Goal: Task Accomplishment & Management: Manage account settings

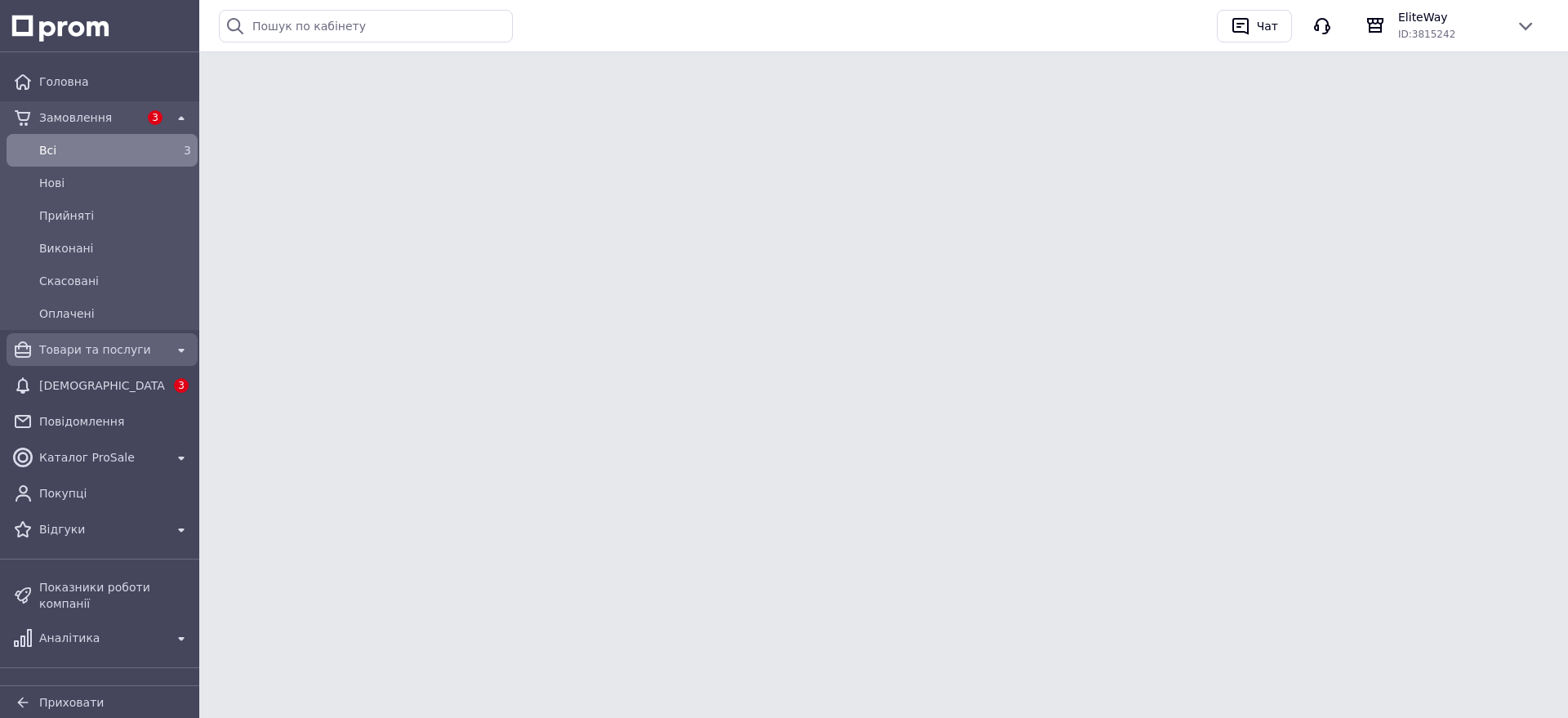
click at [113, 354] on span "Товари та послуги" at bounding box center [102, 349] width 126 height 16
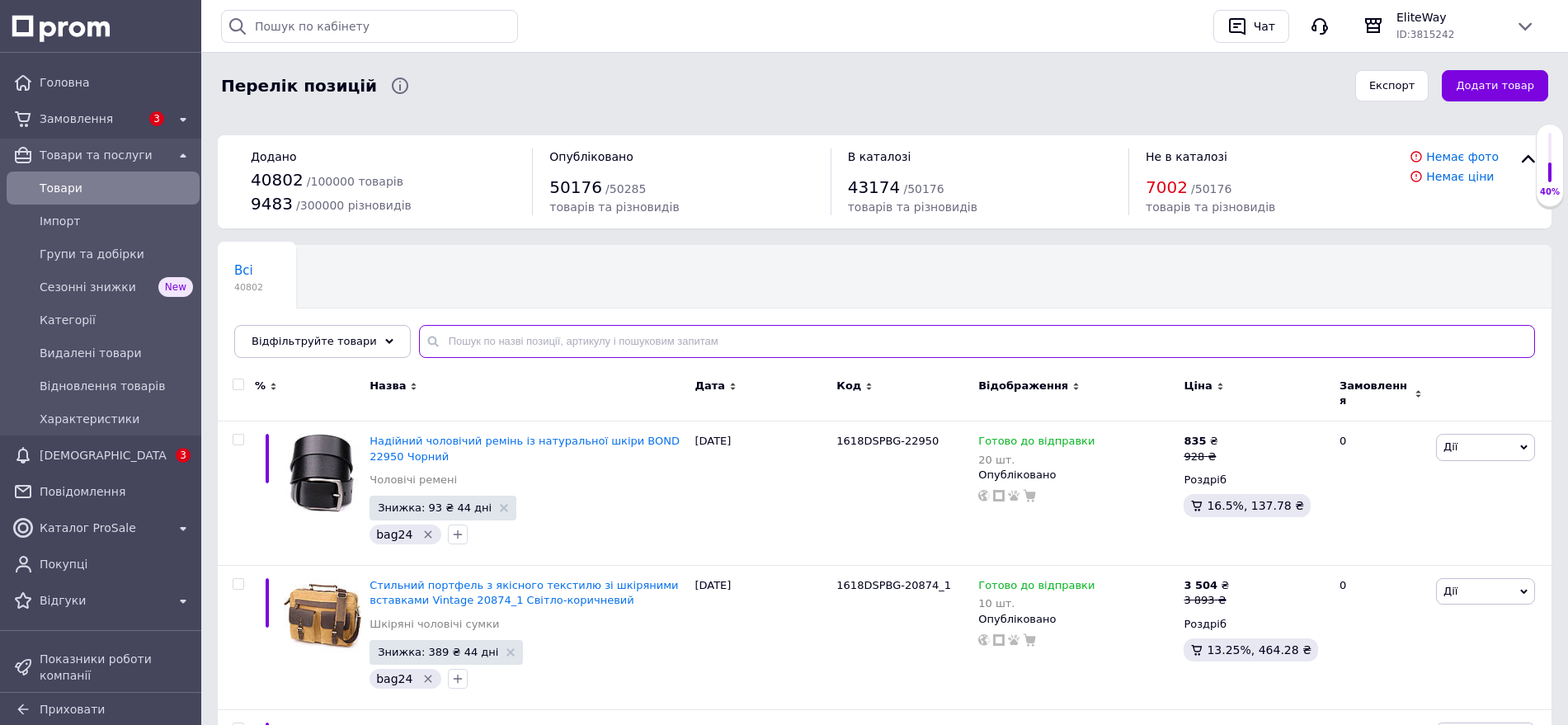
click at [785, 348] on input "text" at bounding box center [977, 341] width 1116 height 33
type input "v"
paste input "ws93955"
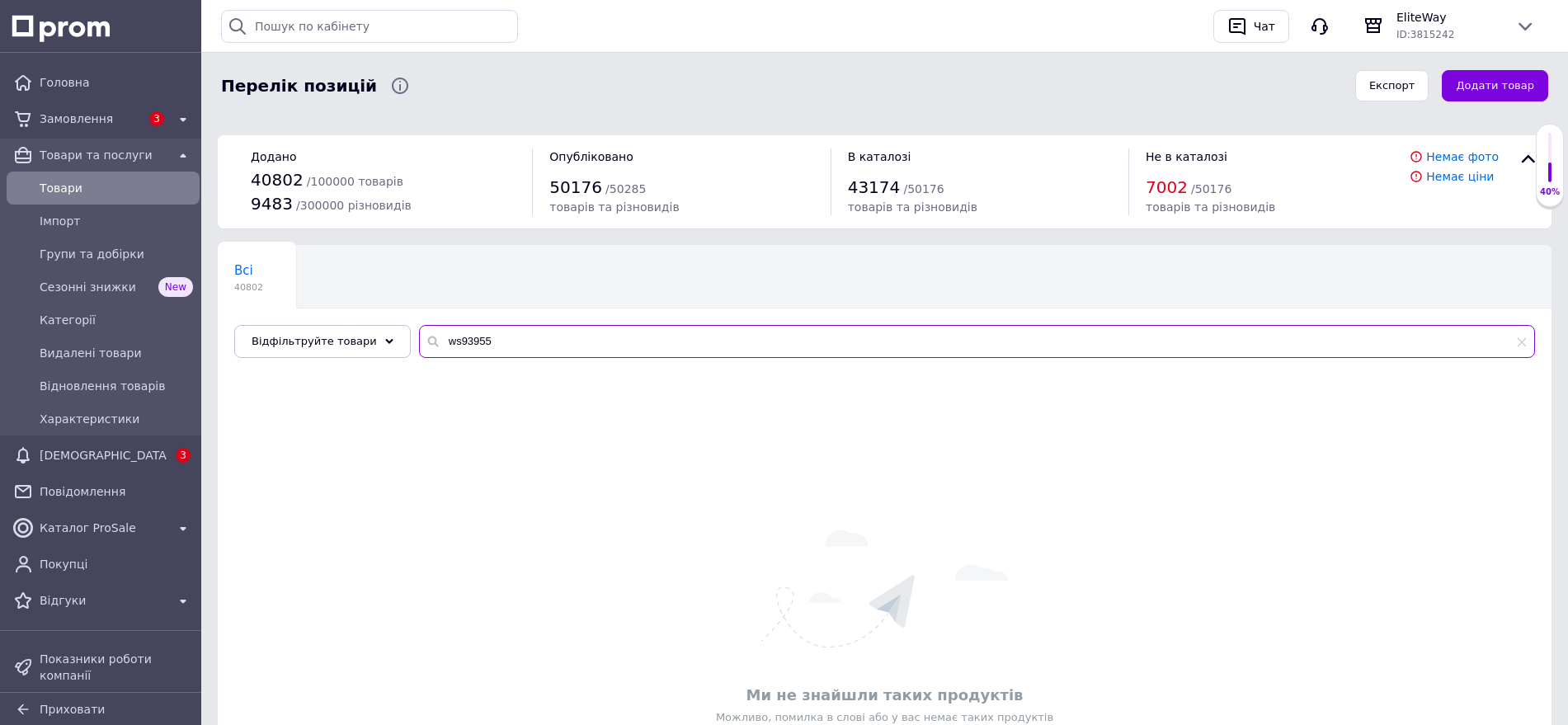
click at [444, 336] on input "ws93955" at bounding box center [977, 341] width 1116 height 33
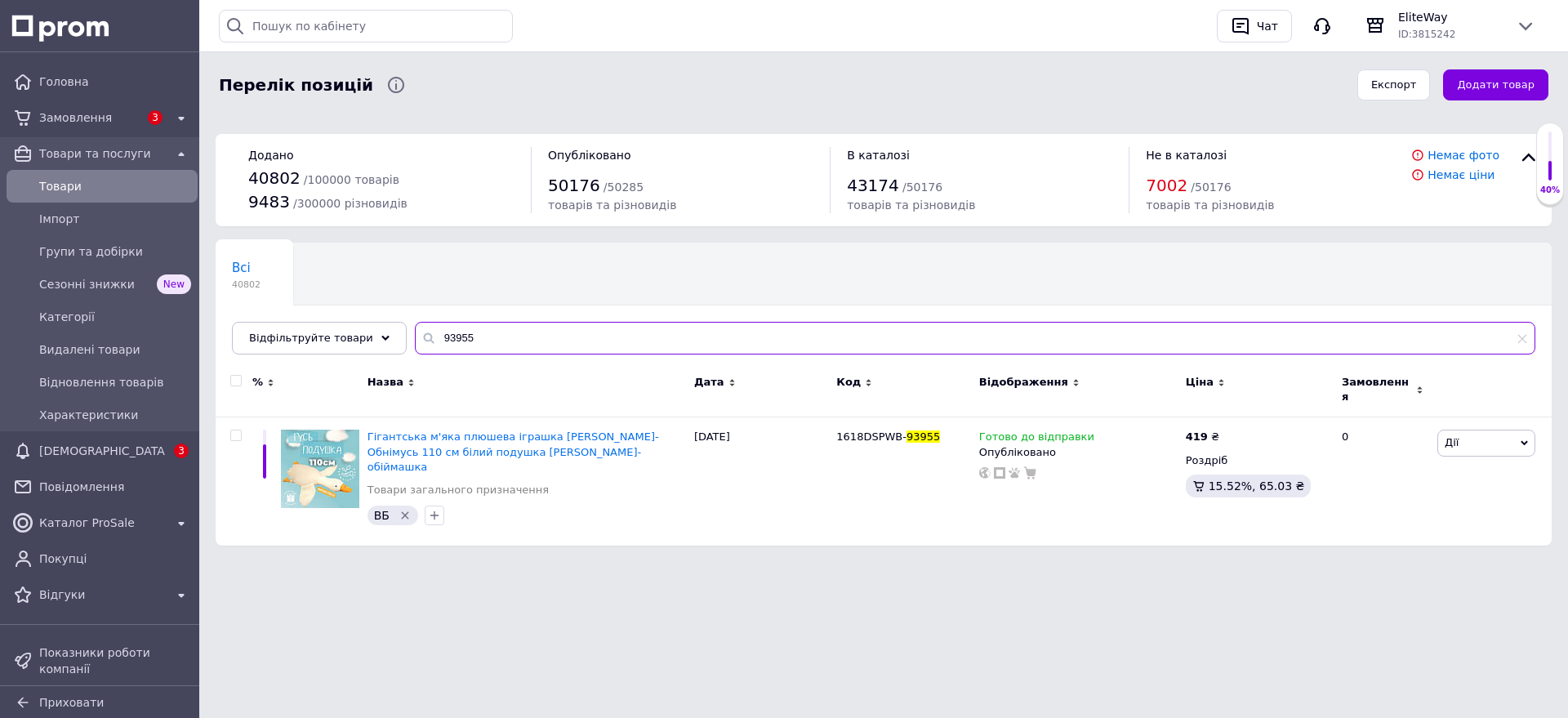
type input "93955"
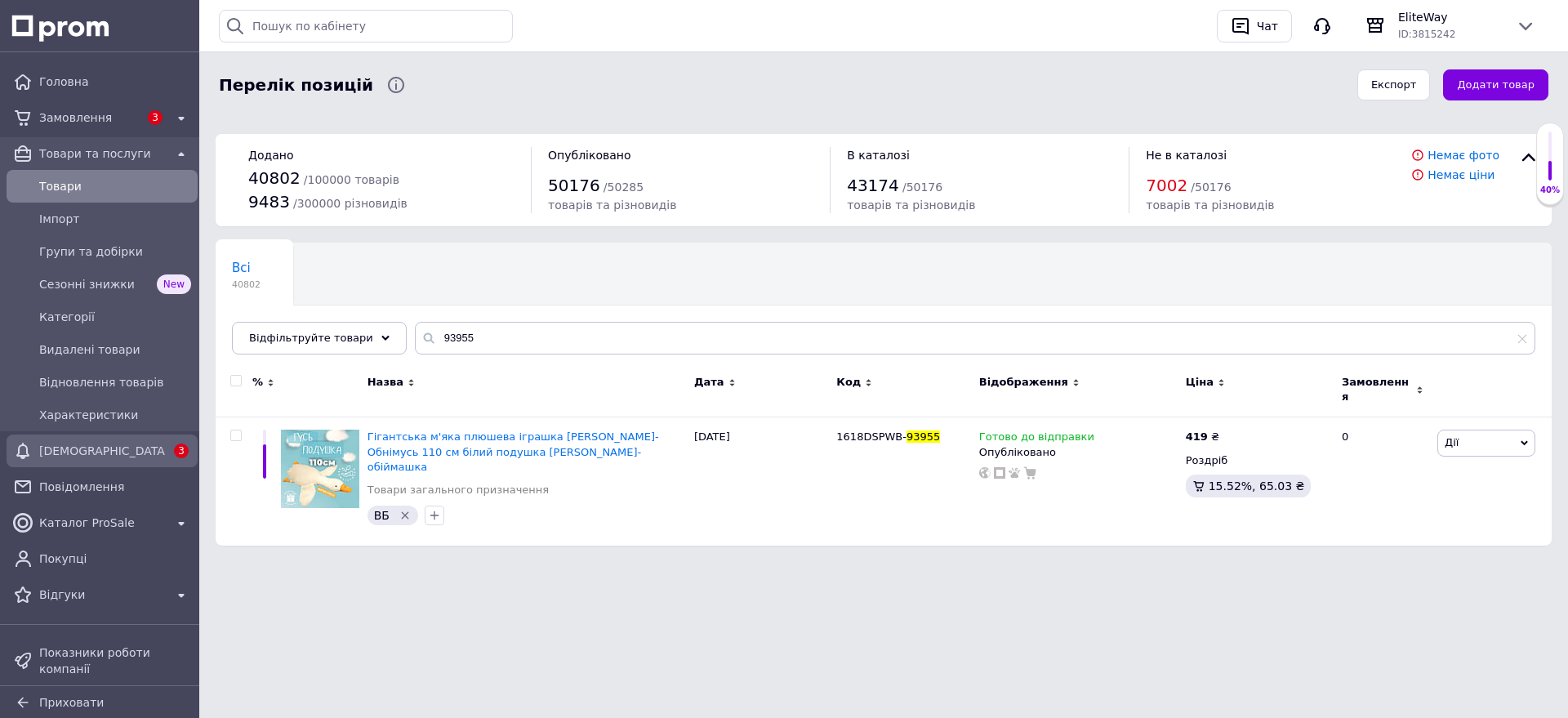
click at [79, 448] on span "[DEMOGRAPHIC_DATA]" at bounding box center [102, 450] width 126 height 16
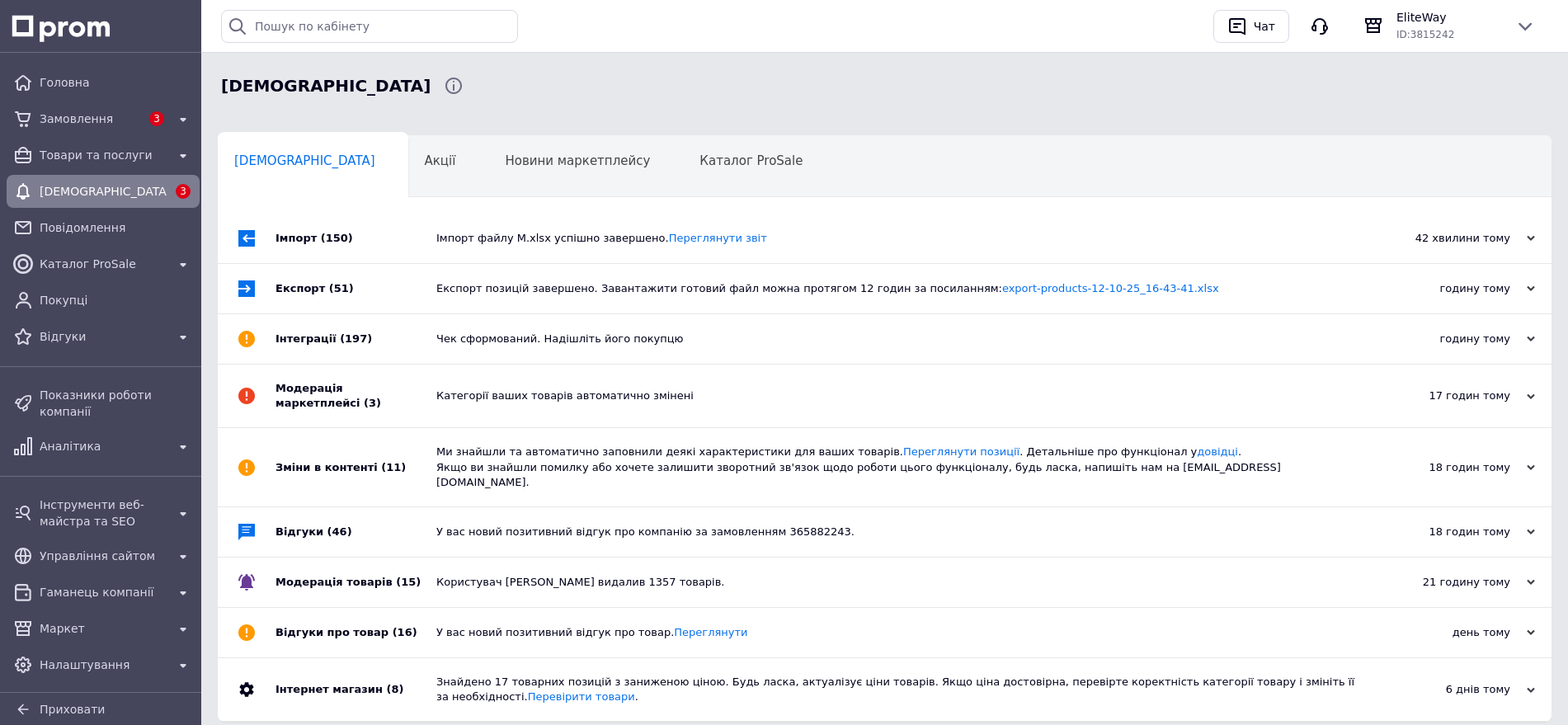
click at [460, 244] on div "Імпорт файлу М.xlsx успішно завершено. Переглянути звіт" at bounding box center [903, 238] width 934 height 15
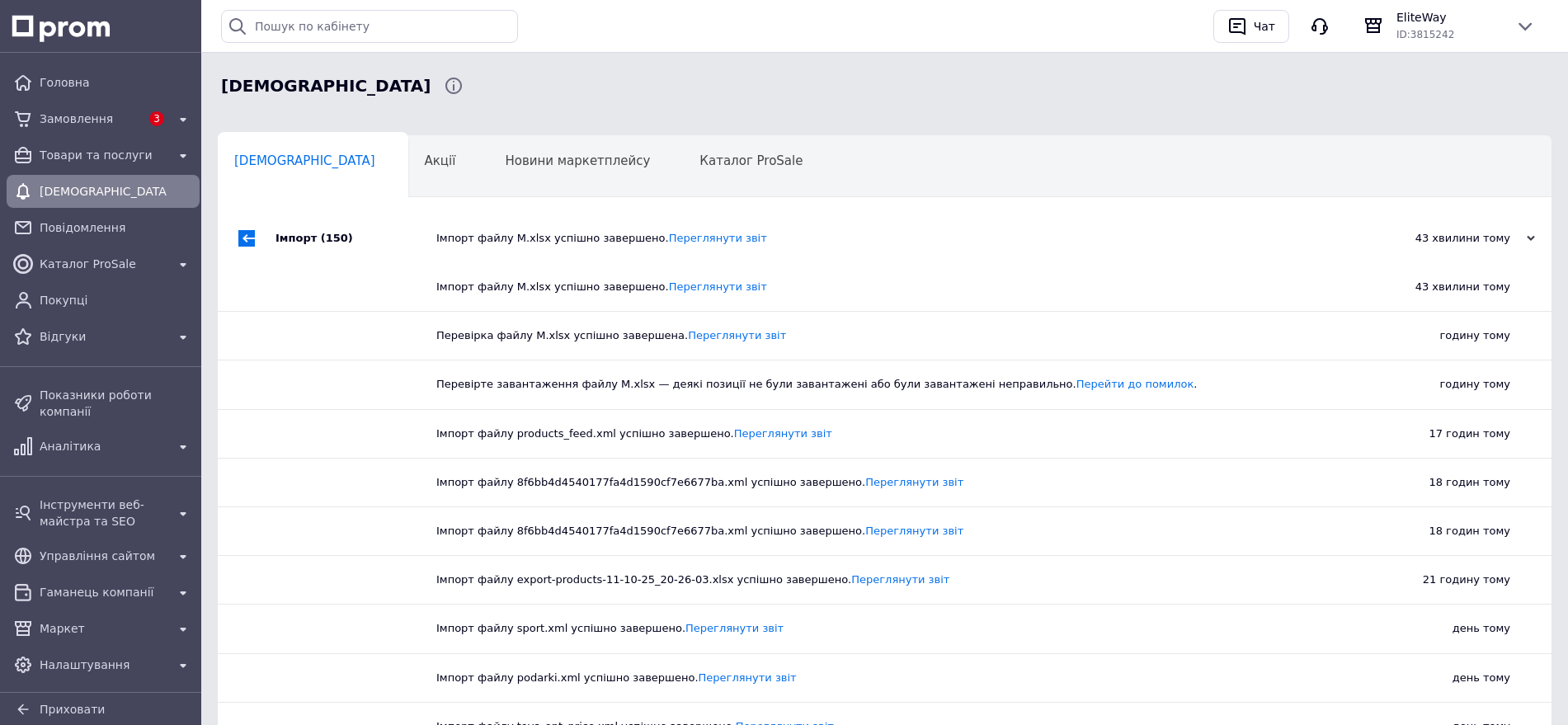
click at [455, 245] on div "Імпорт файлу М.xlsx успішно завершено. Переглянути звіт" at bounding box center [903, 238] width 934 height 15
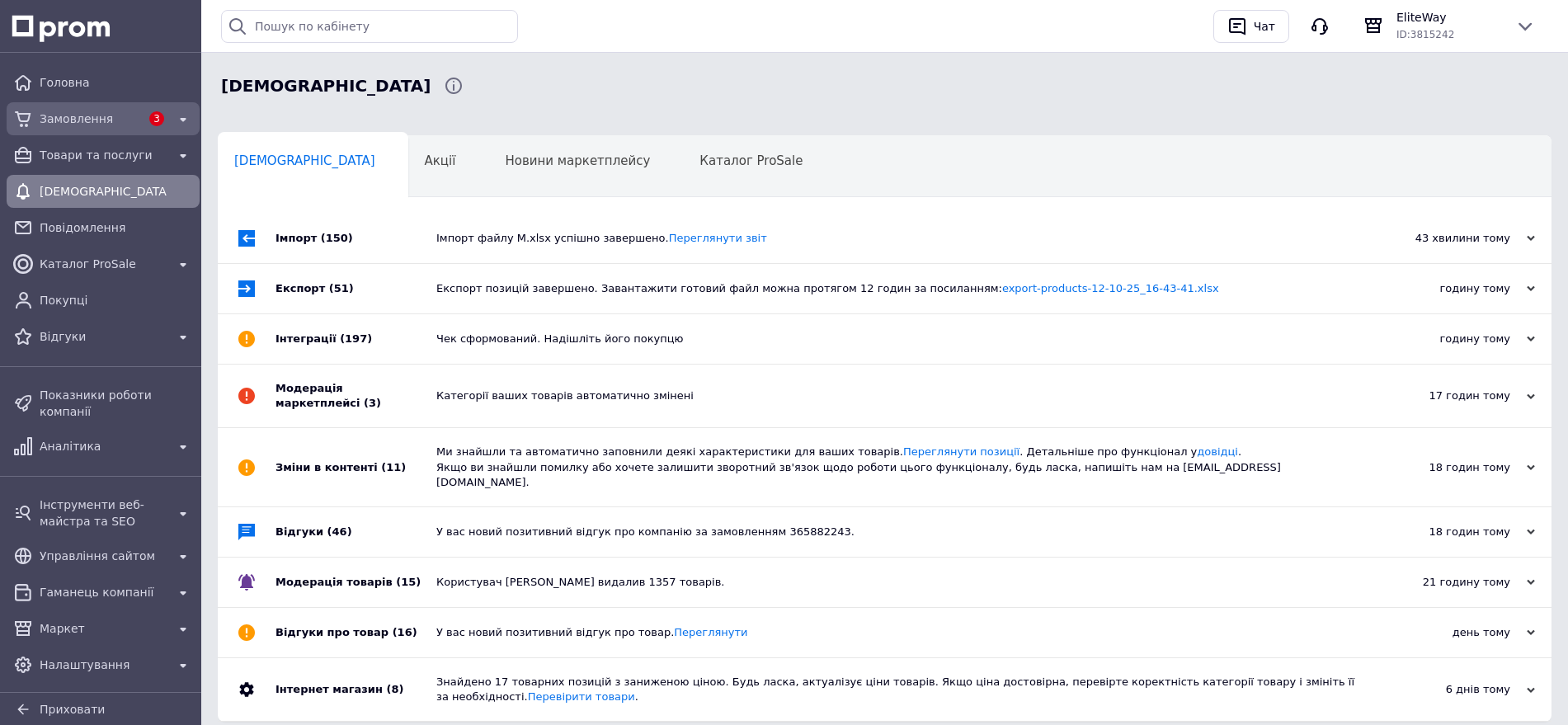
click at [128, 128] on div "Замовлення" at bounding box center [90, 118] width 107 height 23
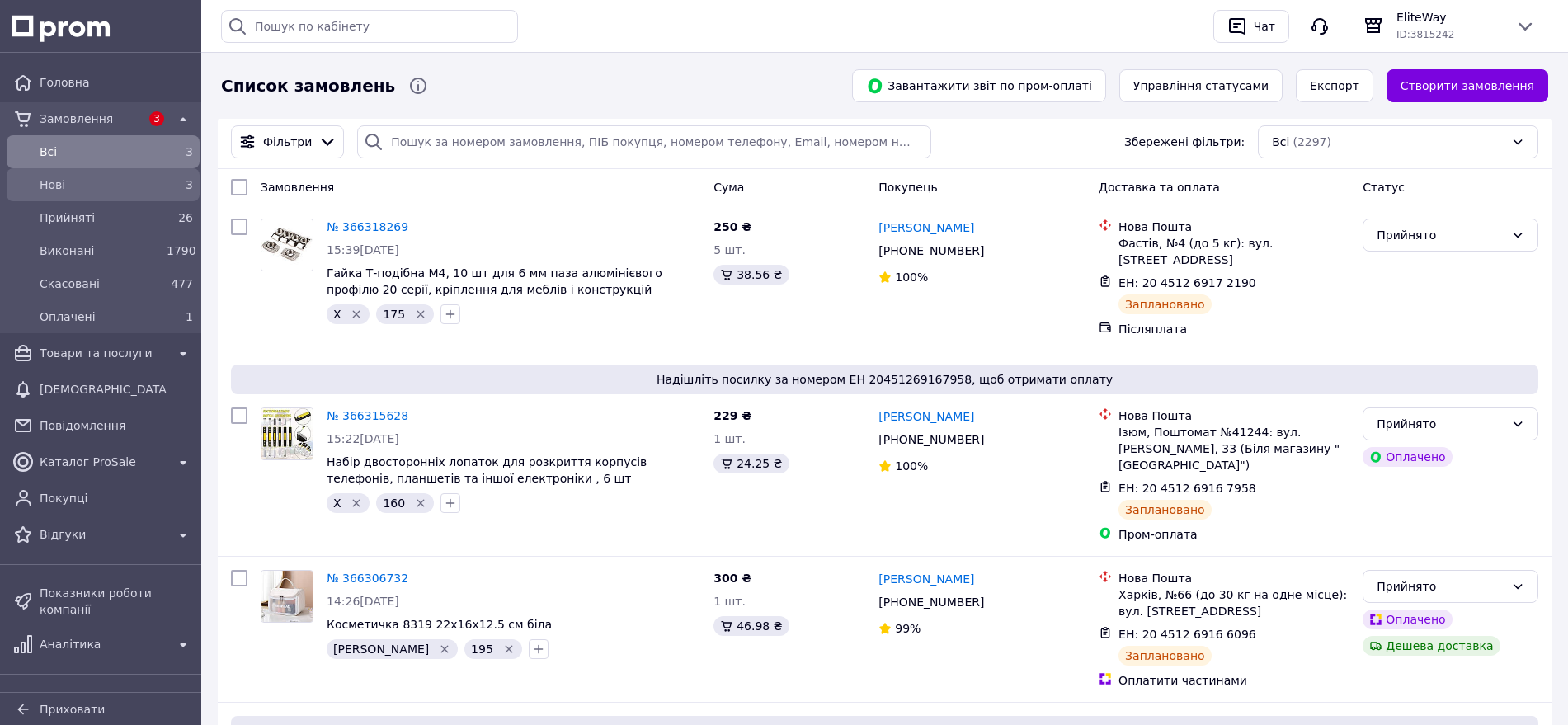
click at [131, 181] on span "Нові" at bounding box center [99, 184] width 120 height 16
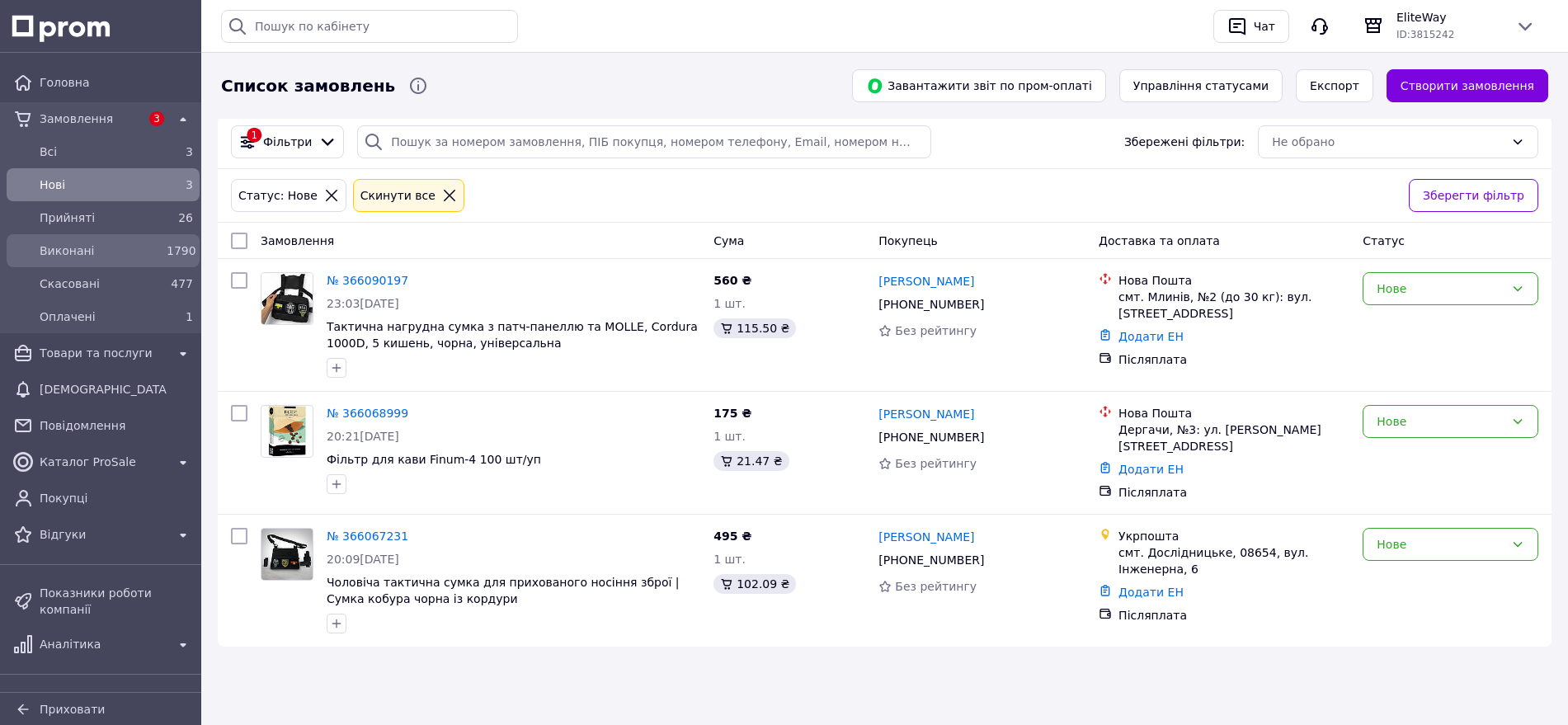
click at [144, 246] on span "Виконані" at bounding box center [99, 251] width 120 height 16
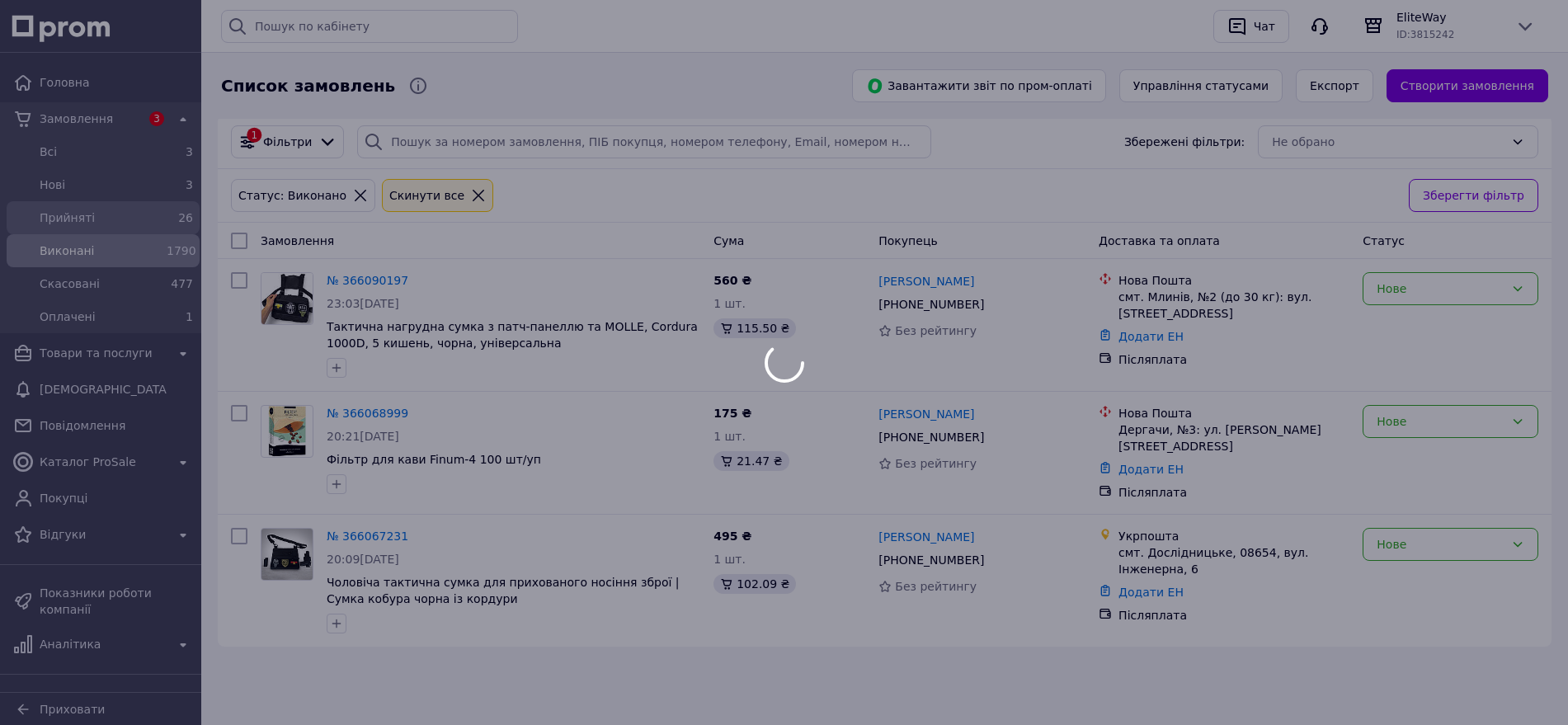
click at [135, 232] on div at bounding box center [784, 362] width 1568 height 725
click at [136, 223] on div at bounding box center [784, 362] width 1568 height 725
